Goal: Transaction & Acquisition: Purchase product/service

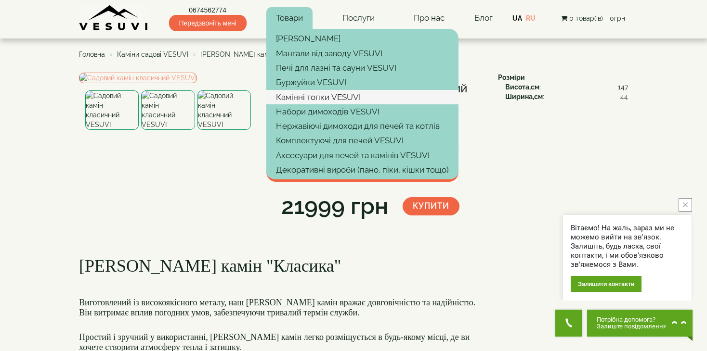
click at [313, 97] on link "Камінні топки VESUVI" at bounding box center [362, 97] width 192 height 14
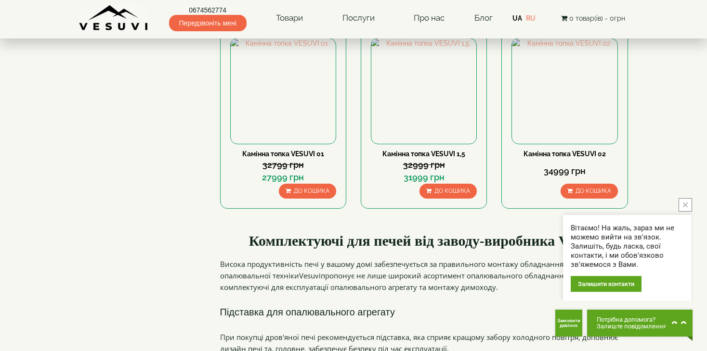
scroll to position [96, 0]
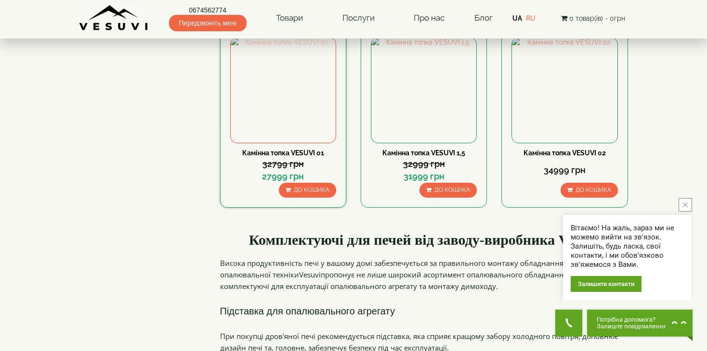
click at [305, 124] on img at bounding box center [283, 90] width 105 height 105
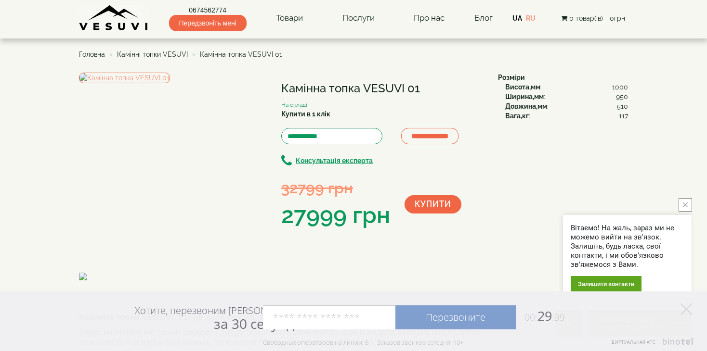
click at [435, 204] on button "Купити" at bounding box center [432, 204] width 57 height 18
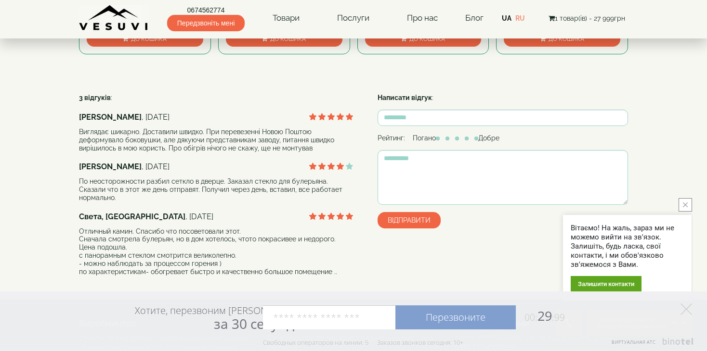
scroll to position [414, 0]
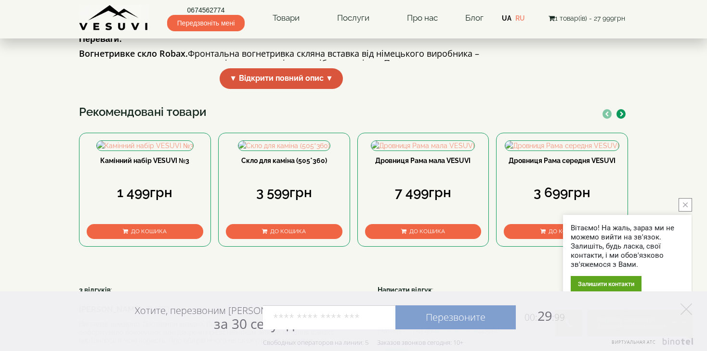
click at [319, 89] on span "▼ Відкрити повний опис ▼" at bounding box center [280, 78] width 123 height 21
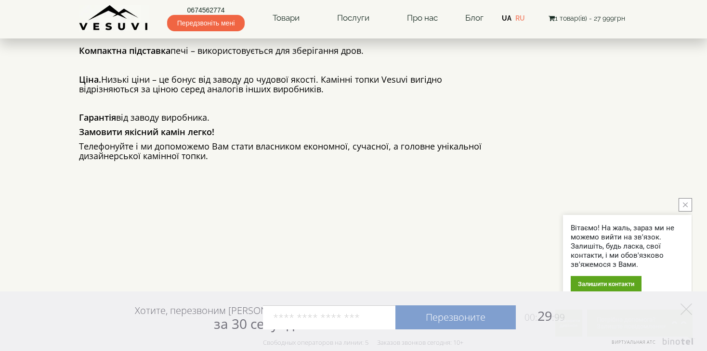
scroll to position [606, 0]
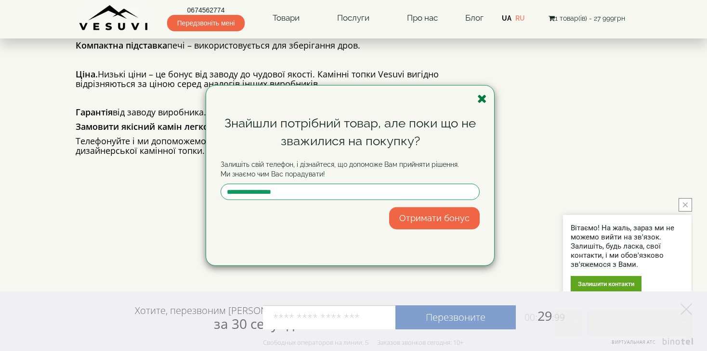
click at [485, 100] on icon "button" at bounding box center [482, 99] width 10 height 12
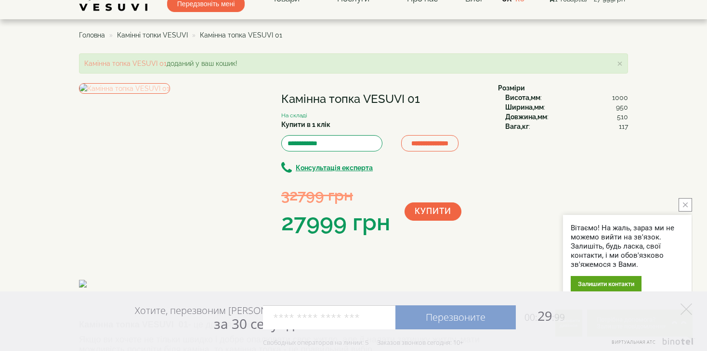
scroll to position [0, 0]
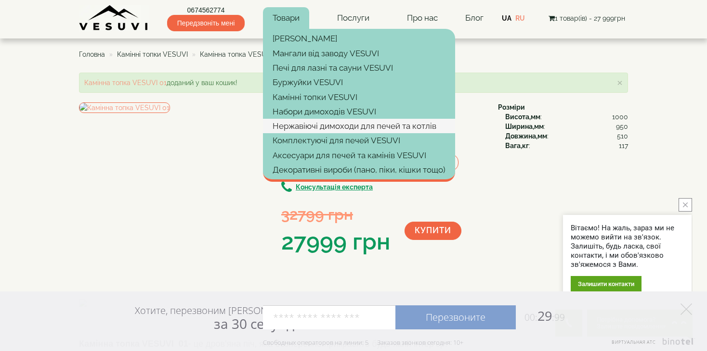
click at [340, 130] on link "Нержавіючі димоходи для печей та котлів" at bounding box center [359, 126] width 192 height 14
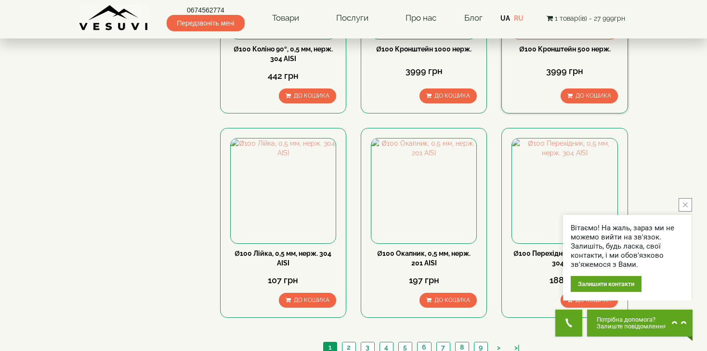
scroll to position [1011, 0]
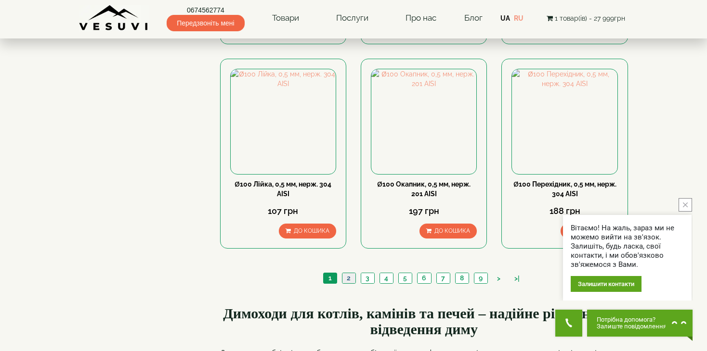
click at [352, 273] on link "2" at bounding box center [348, 278] width 13 height 10
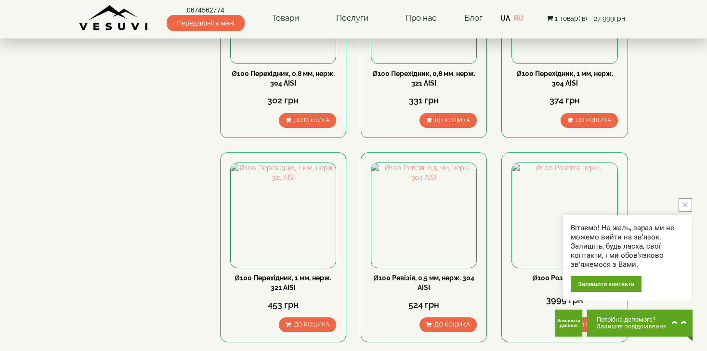
scroll to position [289, 0]
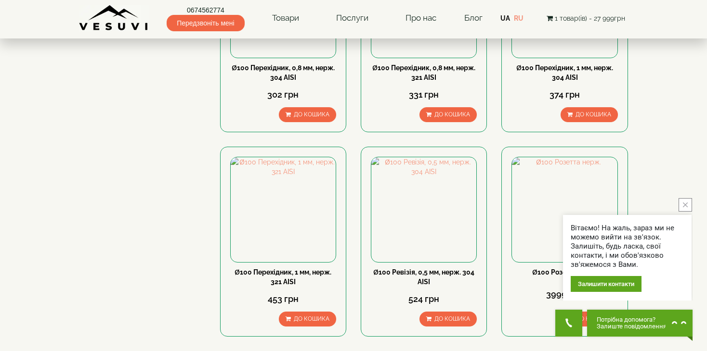
click at [683, 204] on icon "close button" at bounding box center [684, 205] width 5 height 5
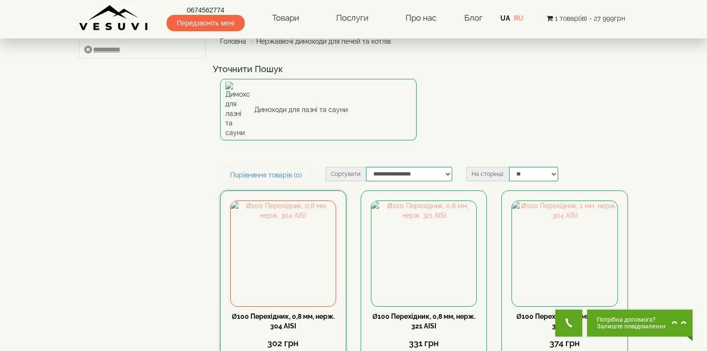
scroll to position [0, 0]
